Goal: Task Accomplishment & Management: Complete application form

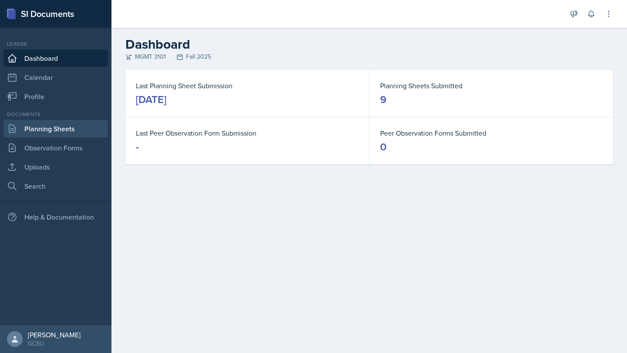
click at [47, 123] on link "Planning Sheets" at bounding box center [55, 128] width 104 height 17
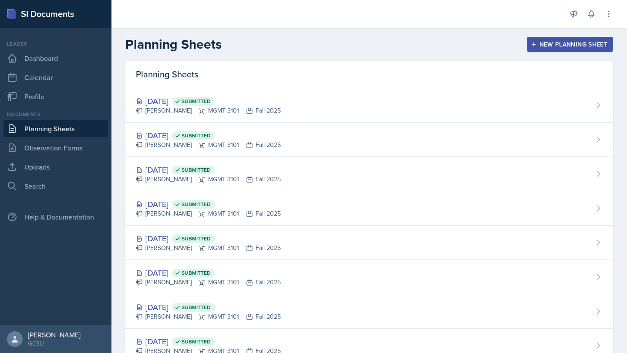
click at [548, 48] on div "New Planning Sheet" at bounding box center [569, 44] width 75 height 7
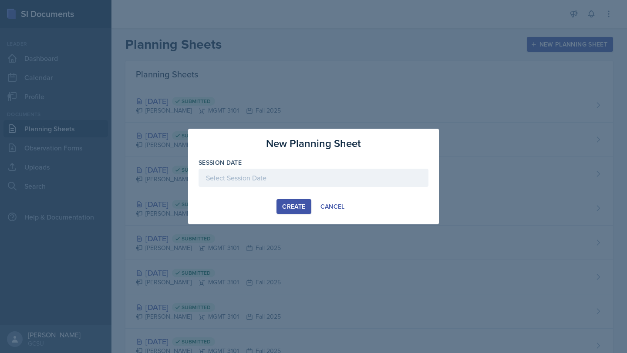
click at [310, 182] on div at bounding box center [313, 178] width 230 height 18
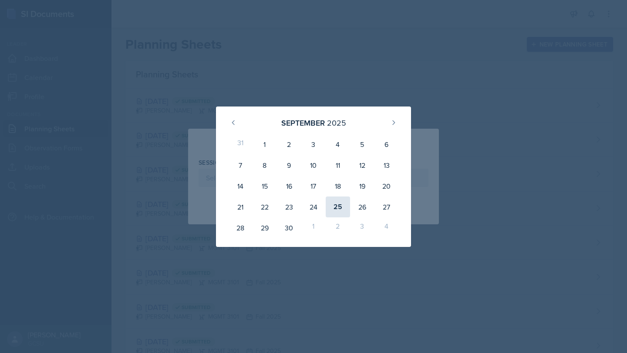
click at [341, 212] on div "25" at bounding box center [338, 207] width 24 height 21
type input "[DATE]"
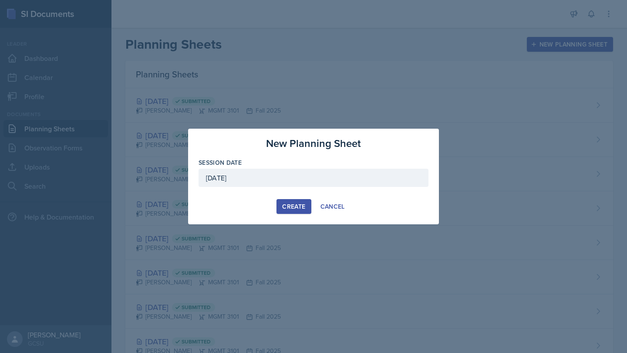
click at [297, 203] on div "Create" at bounding box center [293, 206] width 23 height 7
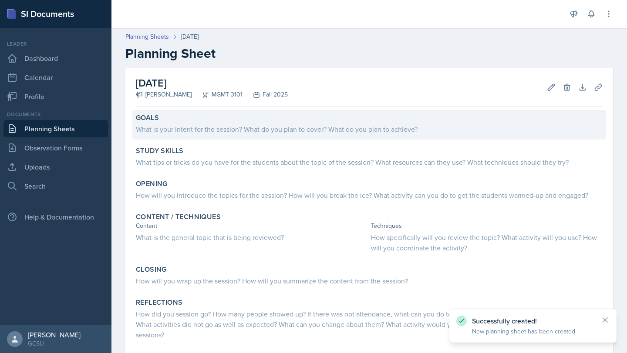
click at [250, 115] on div "Goals" at bounding box center [369, 118] width 467 height 9
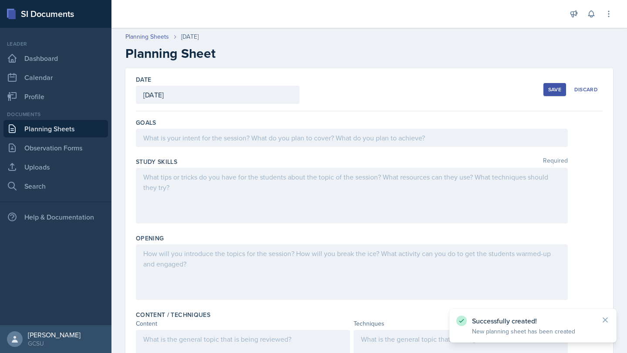
click at [256, 134] on div at bounding box center [352, 138] width 432 height 18
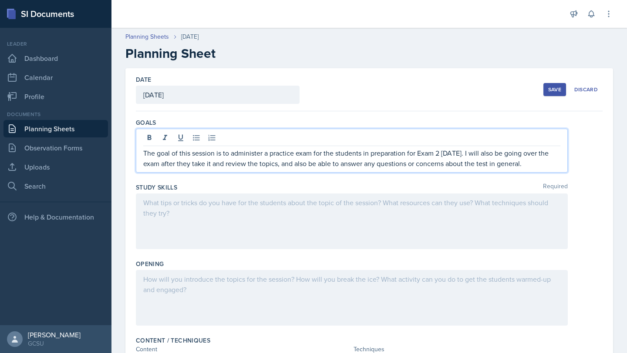
click at [448, 208] on div at bounding box center [352, 222] width 432 height 56
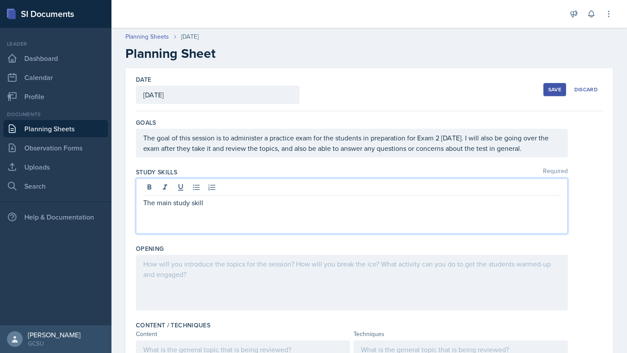
click at [393, 212] on div "The main study skill" at bounding box center [352, 206] width 432 height 56
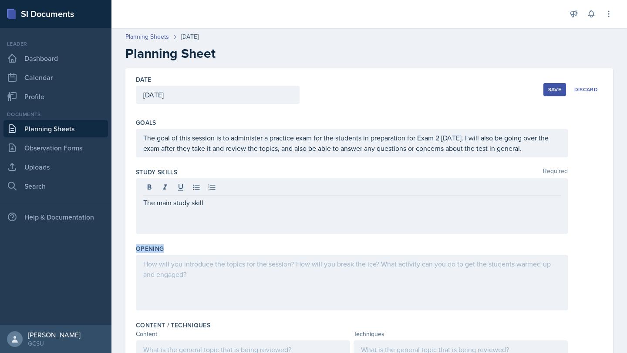
click at [393, 212] on div "The main study skill" at bounding box center [352, 206] width 432 height 56
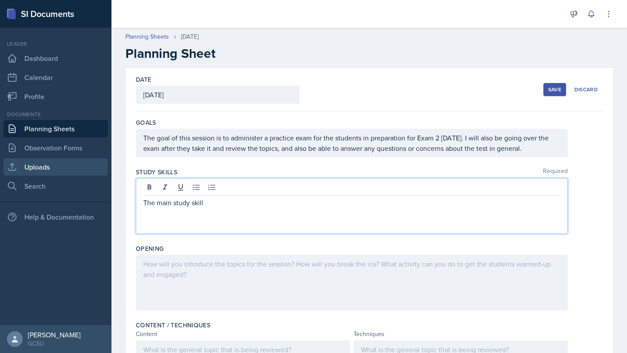
drag, startPoint x: 369, startPoint y: 213, endPoint x: 93, endPoint y: 173, distance: 278.4
click at [94, 175] on div "SI Documents Leader Dashboard Calendar Profile Documents Planning Sheets Observ…" at bounding box center [313, 176] width 627 height 353
copy p "The main study skill"
drag, startPoint x: 173, startPoint y: 187, endPoint x: 220, endPoint y: 188, distance: 47.4
click at [220, 188] on p "The main study skill" at bounding box center [351, 187] width 417 height 10
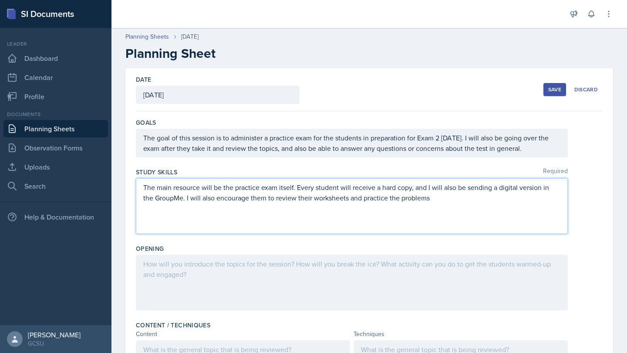
click at [390, 198] on p "The main resource will be the practice exam itself. Every student will receive …" at bounding box center [351, 192] width 417 height 21
click at [484, 198] on p "The main resource will be the practice exam itself. Every student will receive …" at bounding box center [351, 192] width 417 height 21
click at [178, 279] on div at bounding box center [352, 283] width 432 height 56
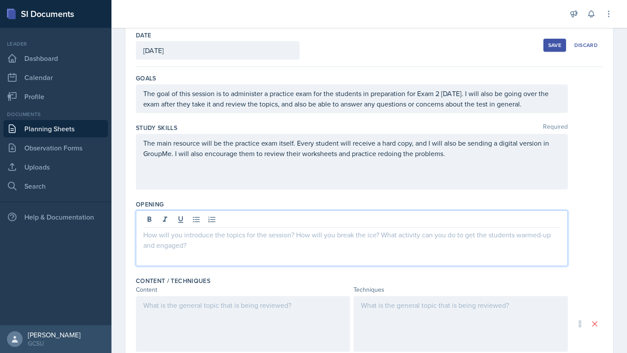
scroll to position [47, 0]
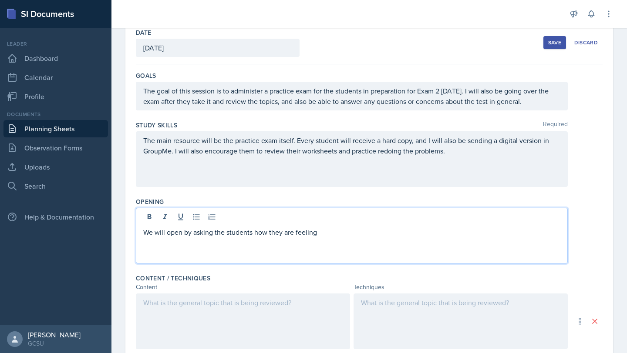
click at [149, 229] on p "We will open by asking the students how they are feeling" at bounding box center [351, 232] width 417 height 10
click at [496, 237] on p "I will open the session by asking the students how they are feeling about the e…" at bounding box center [351, 232] width 417 height 10
click at [544, 233] on p "I will open the session by asking the students how they are feeling about the e…" at bounding box center [351, 232] width 417 height 10
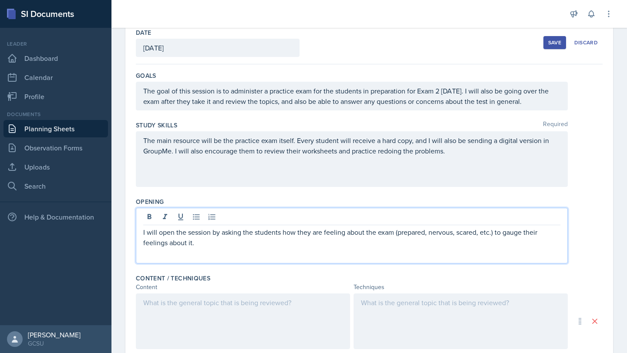
click at [147, 247] on p "I will open the session by asking the students how they are feeling about the e…" at bounding box center [351, 237] width 417 height 21
click at [190, 239] on p "I will open the session by asking the students how they are feeling about the e…" at bounding box center [351, 237] width 417 height 21
click at [190, 240] on p "I will open the session by asking the students how they are feeling about the e…" at bounding box center [351, 237] width 417 height 21
click at [194, 241] on p "I will open the session by asking the students how they are feeling about the e…" at bounding box center [351, 237] width 417 height 21
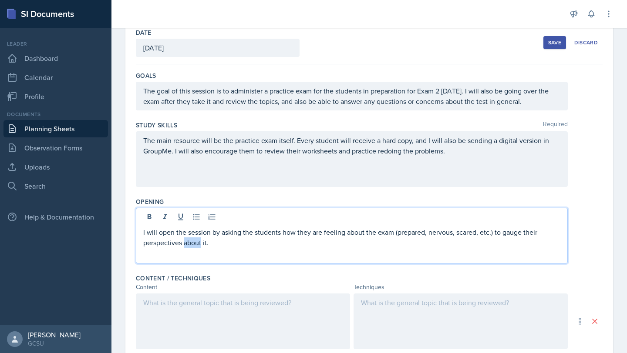
click at [194, 241] on p "I will open the session by asking the students how they are feeling about the e…" at bounding box center [351, 237] width 417 height 21
click at [212, 244] on p "I will open the session by asking the students how they are feeling about the e…" at bounding box center [351, 237] width 417 height 21
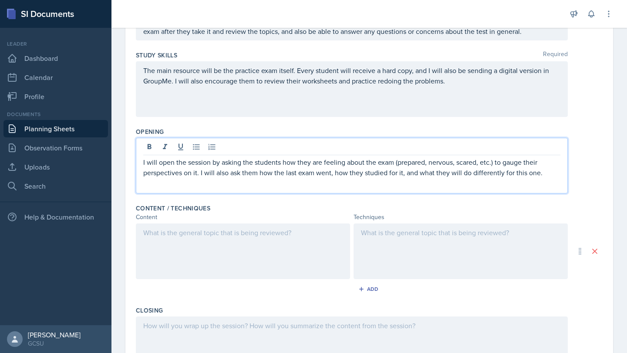
click at [194, 261] on div at bounding box center [243, 252] width 214 height 56
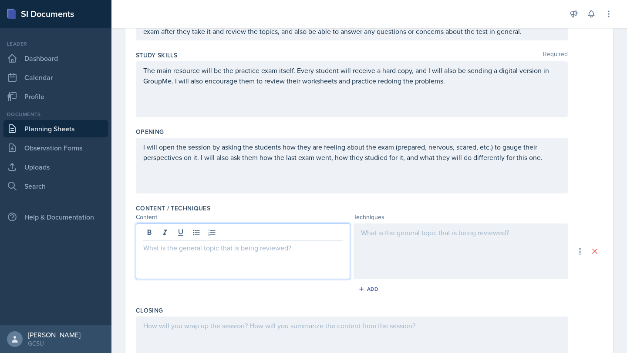
scroll to position [132, 0]
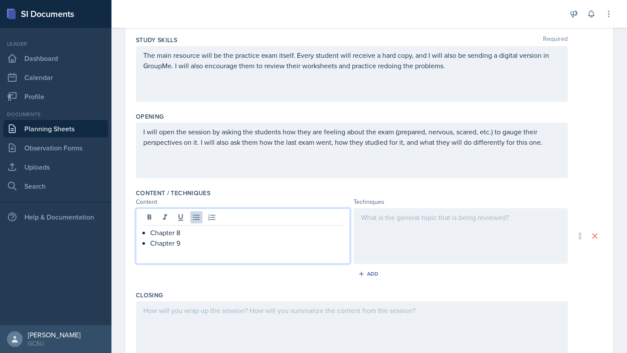
click at [190, 229] on p "Chapter 8" at bounding box center [246, 233] width 192 height 10
click at [188, 244] on p "Chapter 9" at bounding box center [246, 243] width 192 height 10
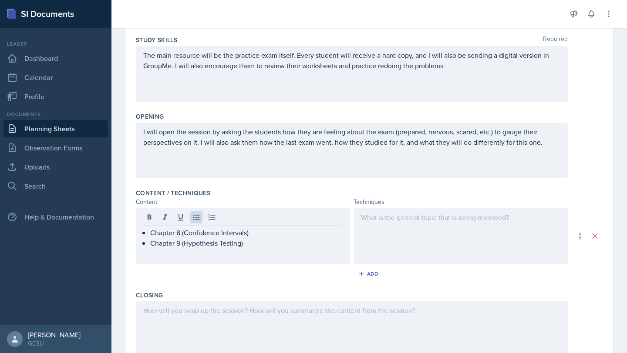
click at [411, 230] on div at bounding box center [460, 236] width 214 height 56
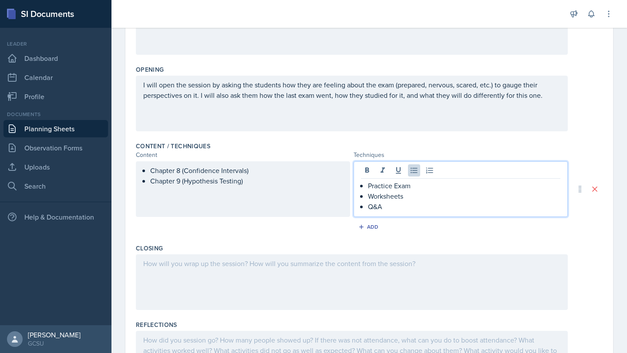
click at [380, 266] on p at bounding box center [351, 264] width 417 height 10
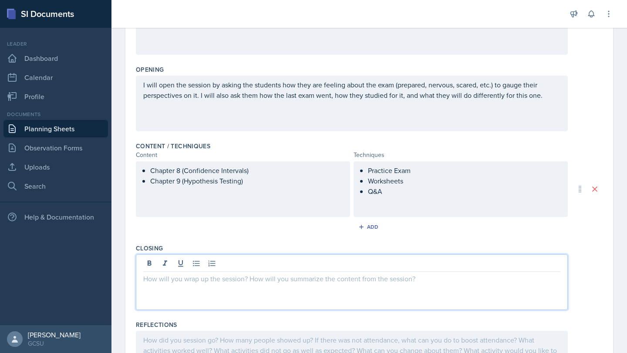
scroll to position [195, 0]
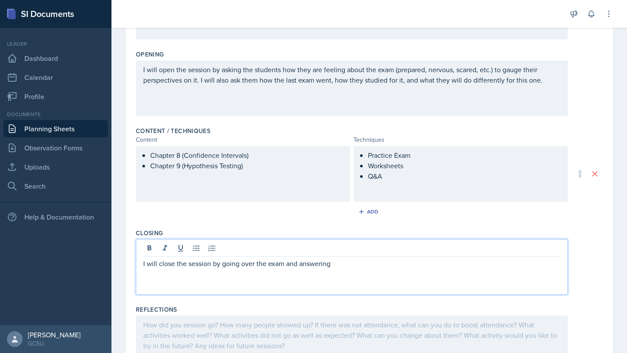
click at [269, 267] on p "I will close the session by going over the exam and answering" at bounding box center [351, 264] width 417 height 10
click at [390, 266] on p "I will close the session by going over the practice exam and answering" at bounding box center [351, 264] width 417 height 10
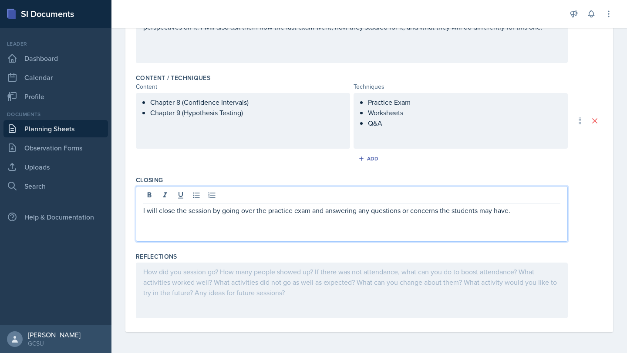
scroll to position [0, 0]
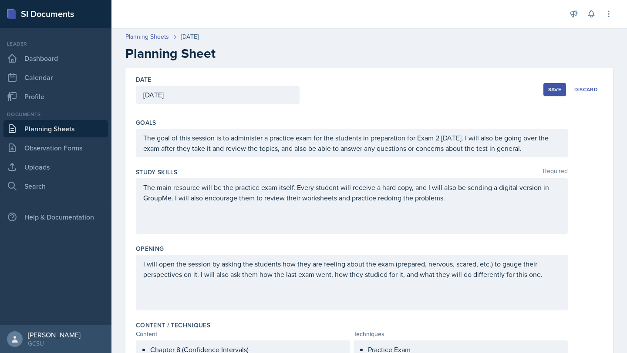
click at [561, 91] on div "Save" at bounding box center [554, 89] width 13 height 7
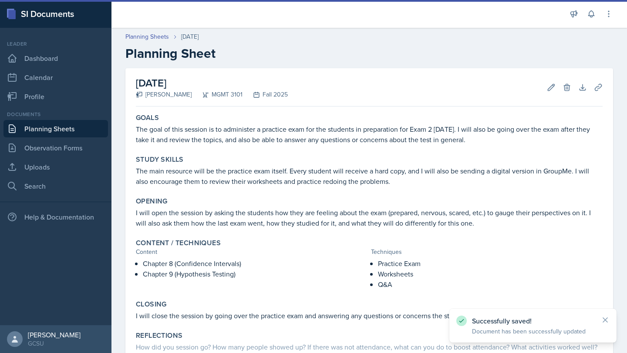
scroll to position [82, 0]
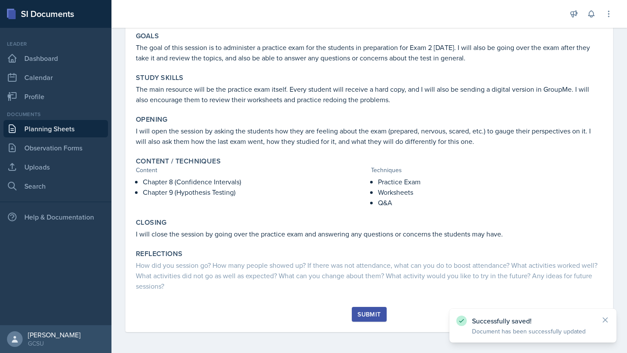
click at [367, 317] on div "Submit" at bounding box center [368, 314] width 23 height 7
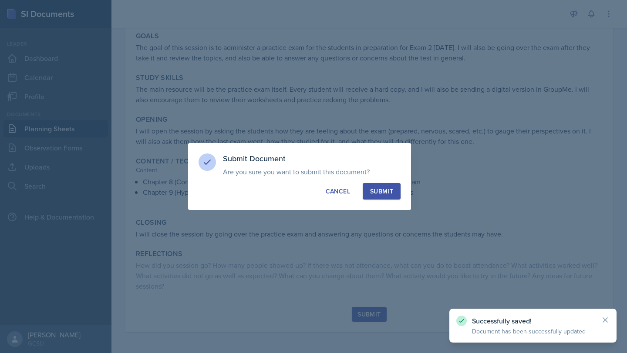
click at [373, 190] on div "Submit" at bounding box center [381, 191] width 23 height 9
